Goal: Transaction & Acquisition: Purchase product/service

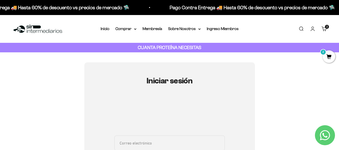
click at [325, 28] on cart-count "2 artículos 2" at bounding box center [326, 27] width 4 height 4
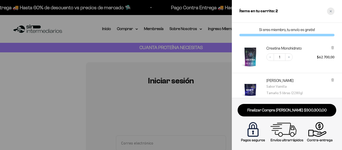
click at [332, 12] on icon "Close cart" at bounding box center [331, 11] width 2 height 2
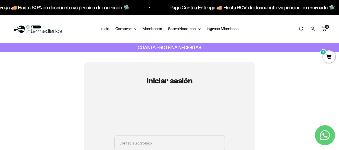
click at [324, 31] on link "Carrito 2 artículos 2" at bounding box center [324, 29] width 6 height 6
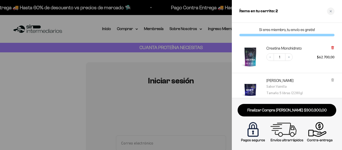
click at [332, 47] on icon at bounding box center [333, 47] width 3 height 0
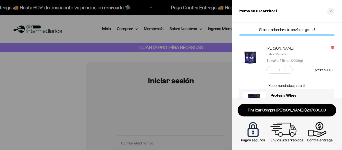
click at [334, 47] on icon at bounding box center [333, 48] width 2 height 3
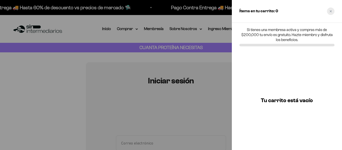
click at [331, 13] on div "Close cart" at bounding box center [331, 12] width 8 height 8
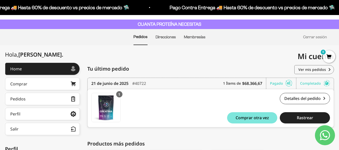
scroll to position [16, 0]
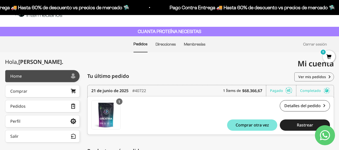
click at [46, 72] on link "Home" at bounding box center [42, 76] width 75 height 13
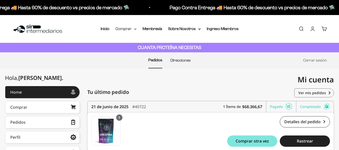
click at [131, 31] on summary "Comprar" at bounding box center [125, 29] width 21 height 7
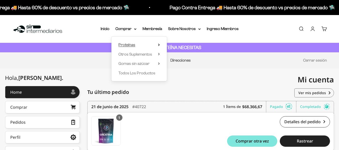
click at [134, 45] on span "Proteínas" at bounding box center [126, 45] width 17 height 4
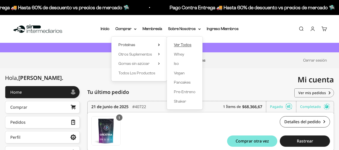
click at [186, 43] on span "Ver Todos" at bounding box center [183, 45] width 18 height 4
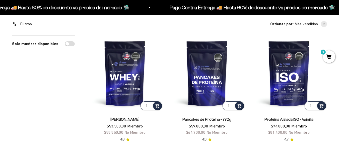
scroll to position [45, 0]
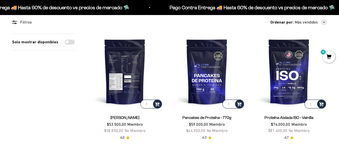
click at [121, 82] on img at bounding box center [125, 72] width 76 height 76
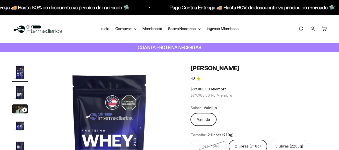
click at [280, 148] on label "5 libras (2280g)" at bounding box center [289, 146] width 40 height 13
click at [190, 140] on input "5 libras (2280g)" at bounding box center [190, 140] width 0 height 0
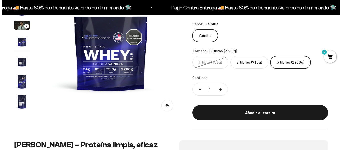
scroll to position [88, 0]
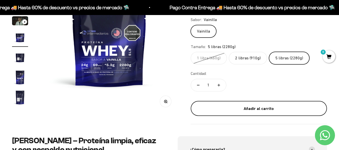
click at [255, 109] on div "Añadir al carrito" at bounding box center [258, 108] width 116 height 7
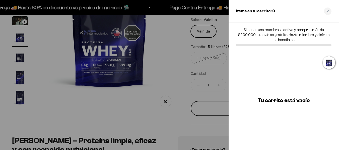
scroll to position [0, 430]
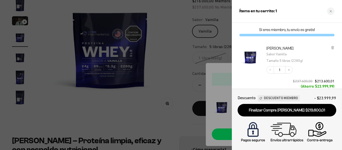
click at [175, 66] on div at bounding box center [171, 75] width 342 height 150
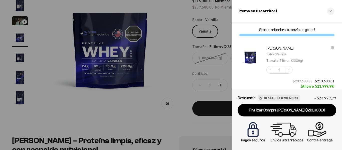
scroll to position [0, 424]
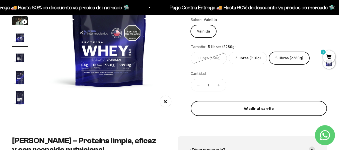
click at [229, 107] on div "Añadir al carrito" at bounding box center [258, 108] width 116 height 7
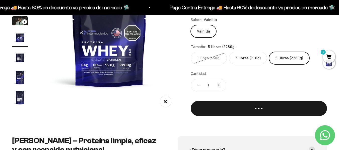
scroll to position [0, 430]
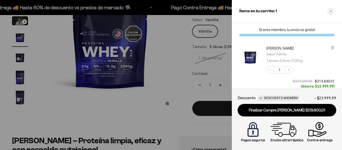
click at [142, 119] on div at bounding box center [171, 75] width 342 height 150
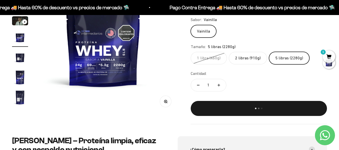
scroll to position [0, 424]
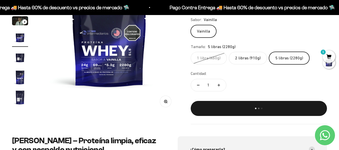
click at [243, 59] on label "2 libras (910g)" at bounding box center [248, 58] width 38 height 13
click at [190, 52] on input "2 libras (910g)" at bounding box center [190, 52] width 0 height 0
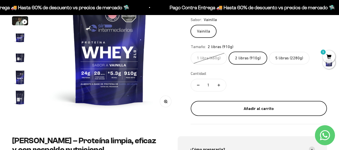
click at [245, 111] on div "Añadir al carrito" at bounding box center [258, 108] width 116 height 7
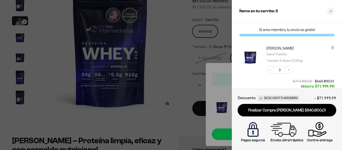
click at [181, 116] on div at bounding box center [171, 75] width 342 height 150
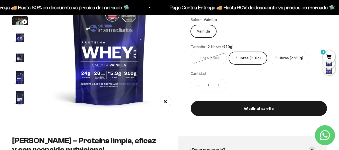
click at [289, 55] on label "5 libras (2280g)" at bounding box center [289, 58] width 40 height 13
click at [190, 52] on input "5 libras (2280g)" at bounding box center [190, 52] width 0 height 0
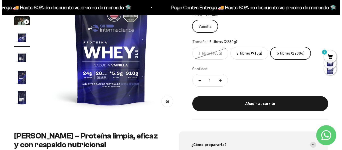
scroll to position [0, 424]
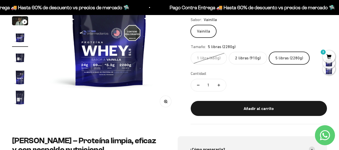
click at [327, 59] on span "3" at bounding box center [328, 56] width 13 height 13
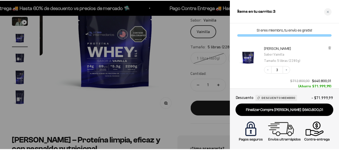
scroll to position [0, 430]
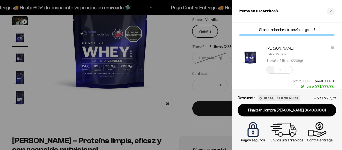
click at [272, 71] on button "Decrease quantity" at bounding box center [271, 70] width 8 height 8
click at [270, 68] on icon "Decrease quantity" at bounding box center [270, 69] width 3 height 3
click at [332, 48] on icon at bounding box center [333, 48] width 2 height 3
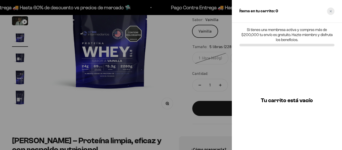
click at [333, 13] on div "Close cart" at bounding box center [331, 12] width 8 height 8
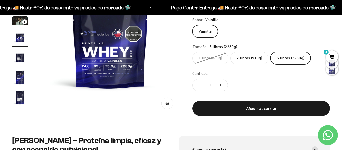
scroll to position [0, 424]
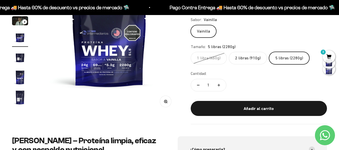
click at [280, 59] on label "5 libras (2280g)" at bounding box center [289, 58] width 40 height 13
click at [190, 52] on input "5 libras (2280g)" at bounding box center [190, 52] width 0 height 0
click at [329, 70] on div at bounding box center [328, 69] width 13 height 13
click at [327, 54] on span "3" at bounding box center [328, 56] width 13 height 13
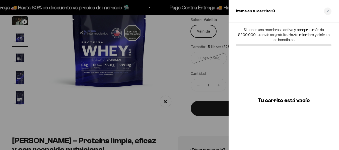
scroll to position [0, 430]
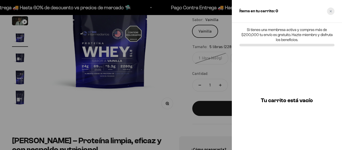
click at [333, 9] on div "Close cart" at bounding box center [331, 12] width 8 height 8
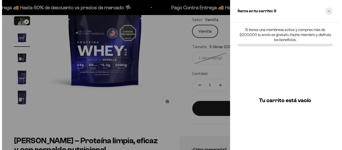
scroll to position [0, 424]
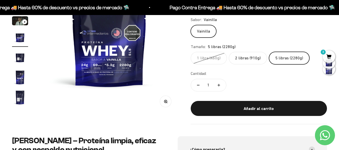
click at [286, 60] on label "5 libras (2280g)" at bounding box center [289, 58] width 40 height 13
click at [190, 52] on input "5 libras (2280g)" at bounding box center [190, 52] width 0 height 0
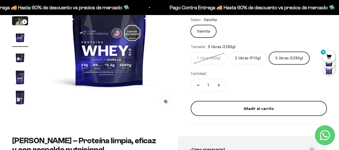
click at [253, 112] on div "Añadir al carrito" at bounding box center [258, 108] width 116 height 7
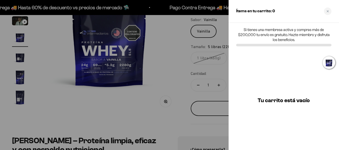
scroll to position [0, 430]
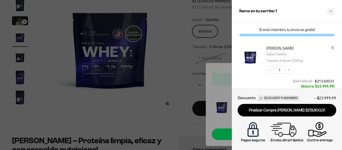
click at [171, 85] on div at bounding box center [171, 75] width 342 height 150
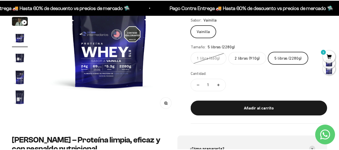
scroll to position [0, 424]
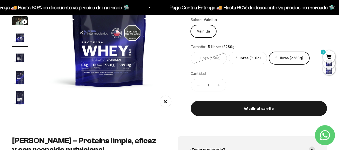
click at [244, 58] on label "2 libras (910g)" at bounding box center [248, 58] width 38 height 13
click at [190, 52] on input "2 libras (910g)" at bounding box center [190, 52] width 0 height 0
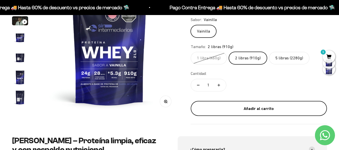
click at [237, 109] on div "Añadir al carrito" at bounding box center [258, 108] width 116 height 7
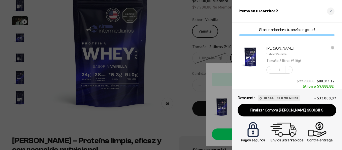
click at [160, 77] on div at bounding box center [171, 75] width 342 height 150
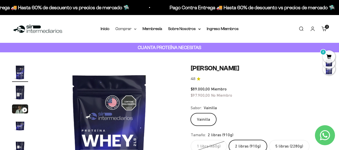
click at [129, 29] on summary "Comprar" at bounding box center [125, 29] width 21 height 7
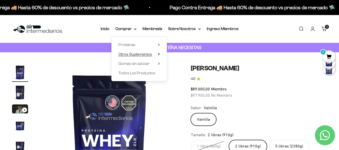
click at [129, 54] on span "Otros Suplementos" at bounding box center [135, 54] width 34 height 4
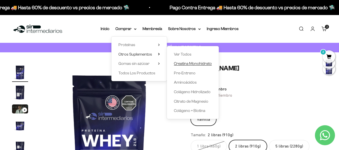
click at [185, 66] on span "Creatina Monohidrato" at bounding box center [193, 63] width 38 height 4
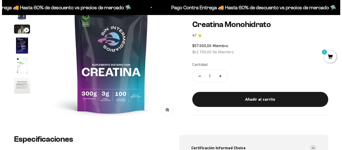
scroll to position [82, 0]
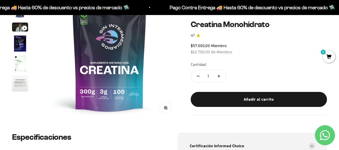
click at [217, 75] on icon "Aumentar cantidad" at bounding box center [218, 76] width 3 height 3
type input "4"
click at [256, 57] on safe-sticky "Creatina Monohidrato 4.7 $57.000,00 Miembro $62.700,00 No Miembro Calidad de lí…" at bounding box center [258, 67] width 136 height 95
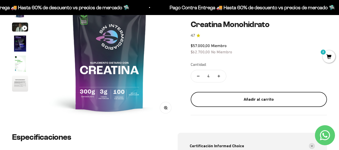
click at [255, 98] on div "Añadir al carrito" at bounding box center [258, 99] width 116 height 7
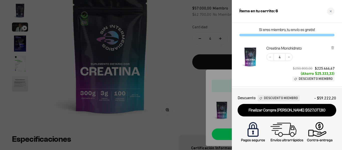
click at [288, 67] on div "Decrease quantity 4 Increase quantity $250.800,00 $225.466,67 (Ahorro $25.333,3…" at bounding box center [298, 64] width 73 height 33
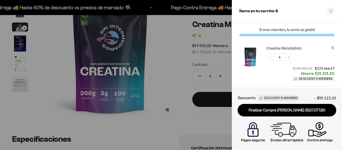
click at [247, 98] on span "Descuento" at bounding box center [247, 98] width 18 height 7
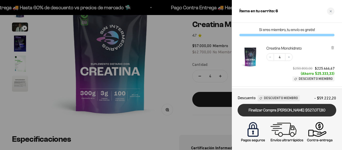
click at [258, 114] on link "Finalizar Compra [PERSON_NAME] $527.077,80" at bounding box center [287, 110] width 99 height 13
